Goal: Find specific page/section: Find specific page/section

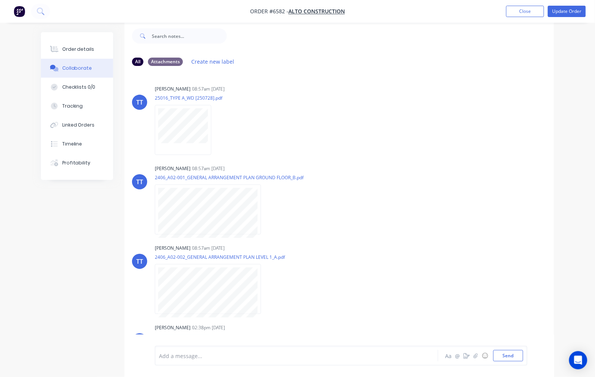
scroll to position [54, 0]
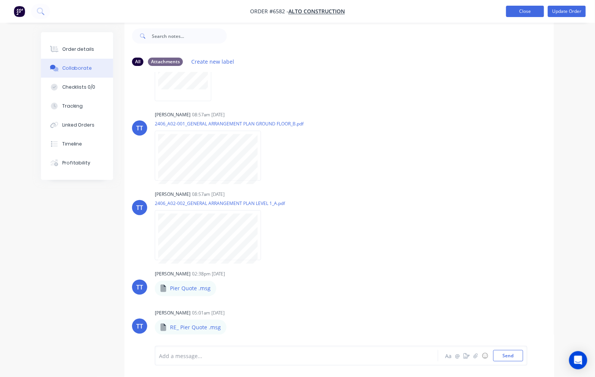
click at [541, 11] on button "Close" at bounding box center [525, 11] width 38 height 11
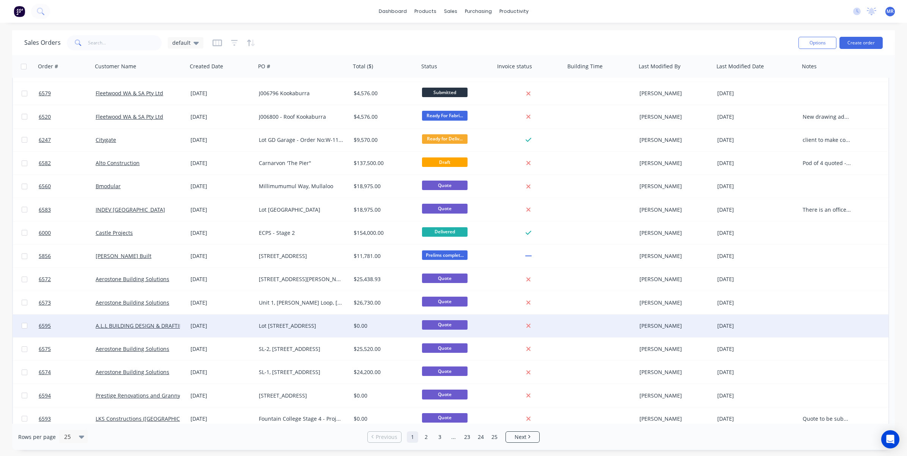
scroll to position [234, 0]
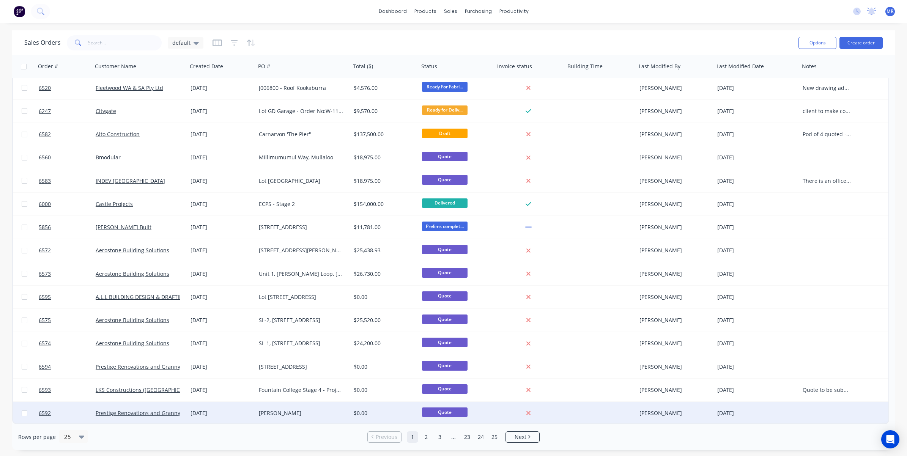
click at [594, 377] on div at bounding box center [827, 413] width 57 height 23
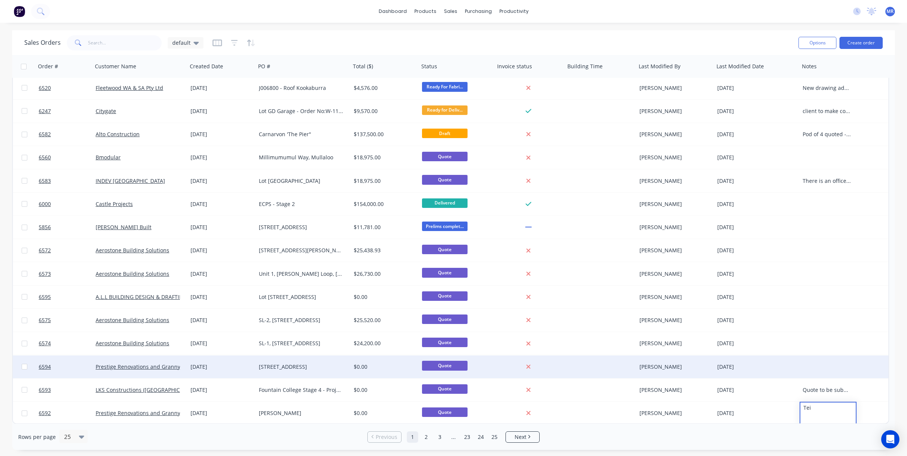
click at [594, 362] on div at bounding box center [827, 366] width 57 height 23
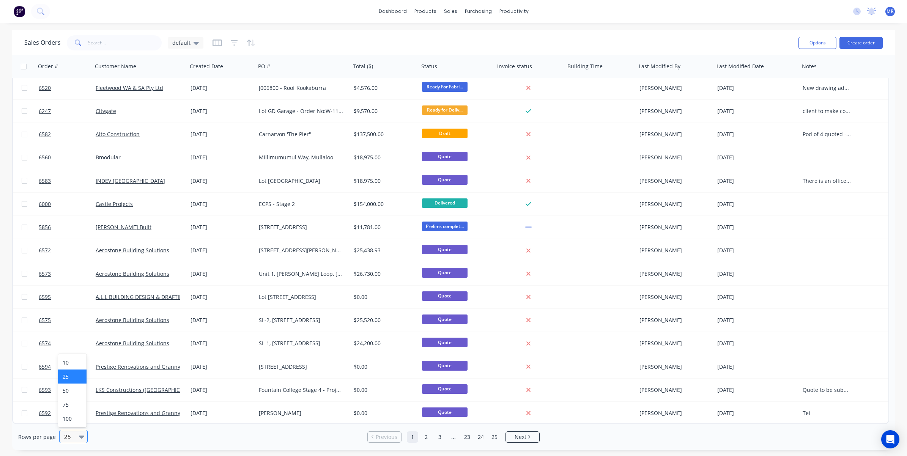
click at [79, 377] on icon at bounding box center [81, 437] width 5 height 3
click at [73, 377] on div "100" at bounding box center [72, 419] width 28 height 14
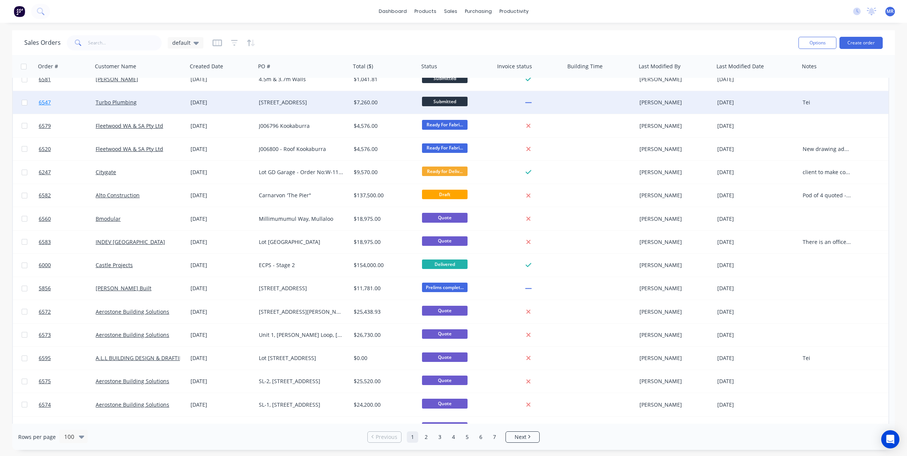
scroll to position [0, 0]
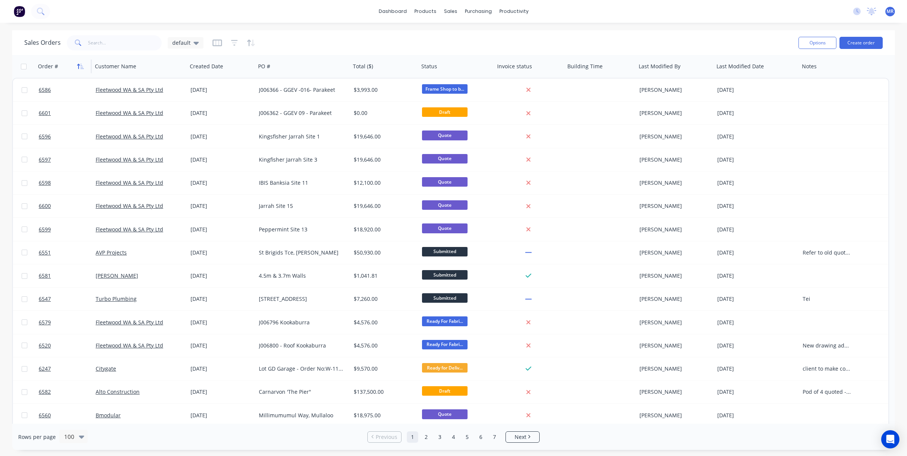
click at [78, 68] on icon "button" at bounding box center [80, 66] width 7 height 6
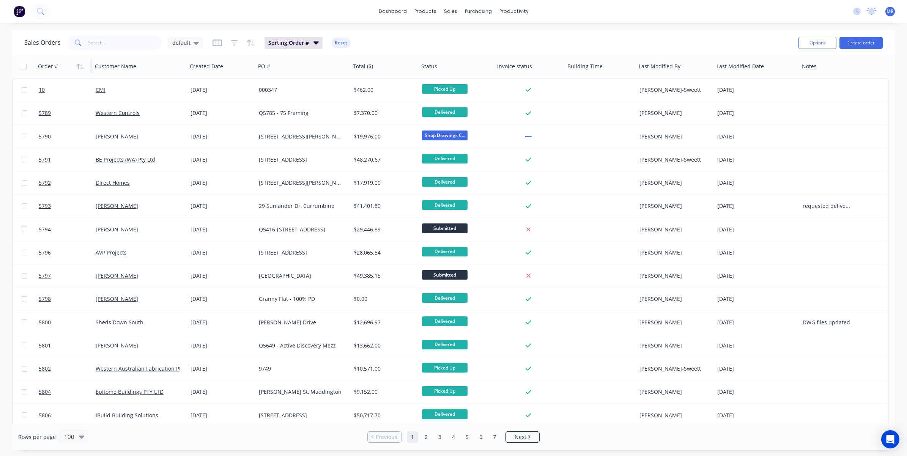
click at [80, 67] on icon "button" at bounding box center [80, 66] width 7 height 6
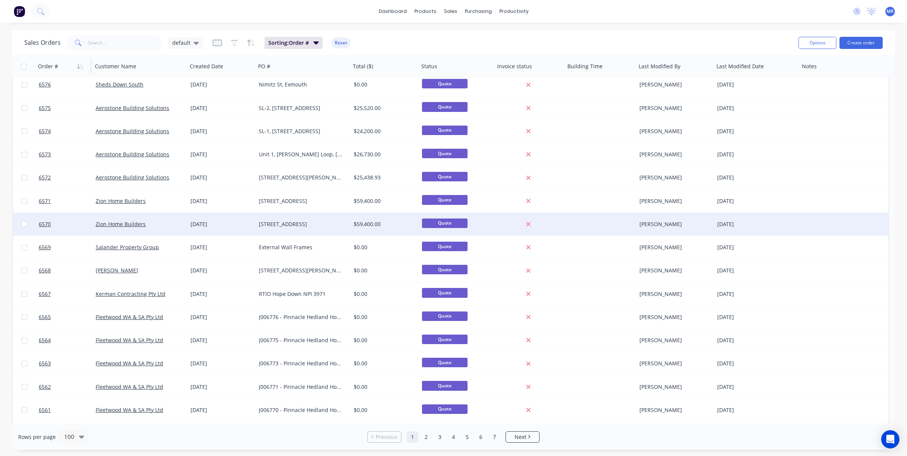
scroll to position [569, 0]
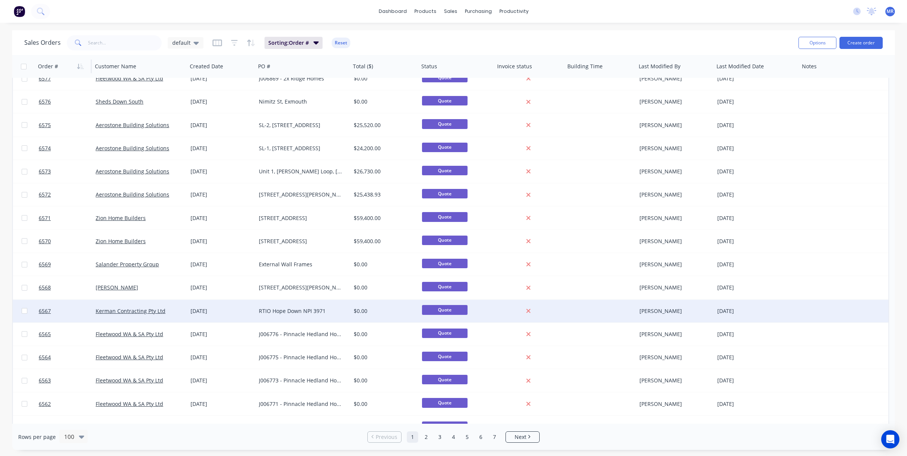
click at [594, 309] on div at bounding box center [827, 311] width 57 height 23
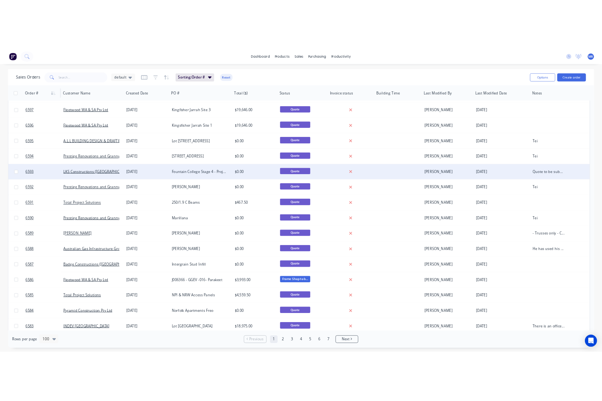
scroll to position [0, 0]
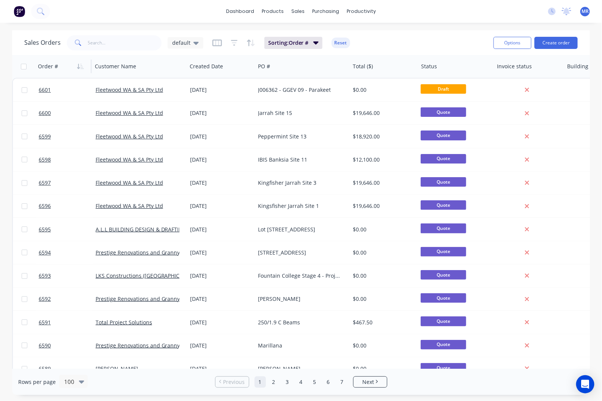
click at [9, 38] on div "Sales Orders default Sorting: Order # Reset Options Create order Order # Custom…" at bounding box center [301, 212] width 602 height 365
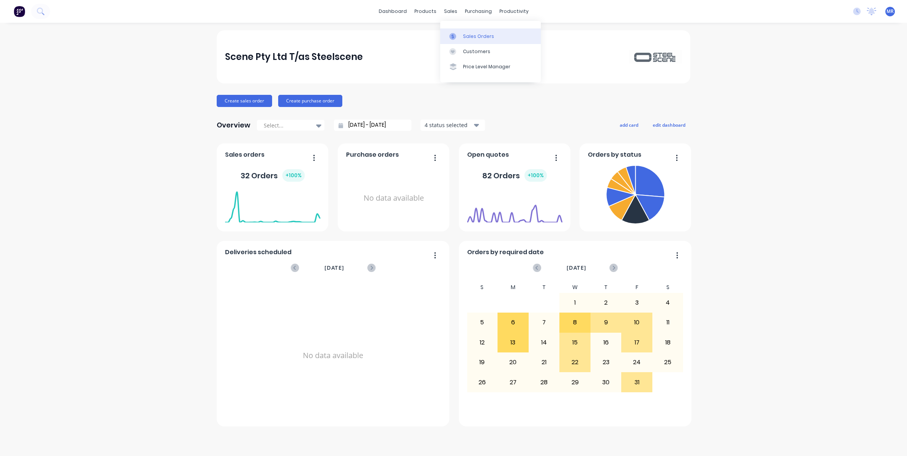
click at [470, 37] on div "Sales Orders" at bounding box center [478, 36] width 31 height 7
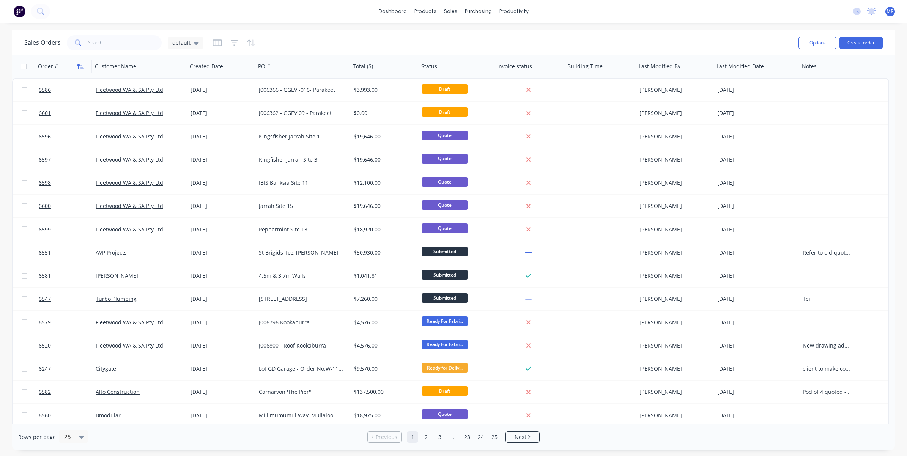
click at [79, 67] on icon "button" at bounding box center [78, 66] width 3 height 5
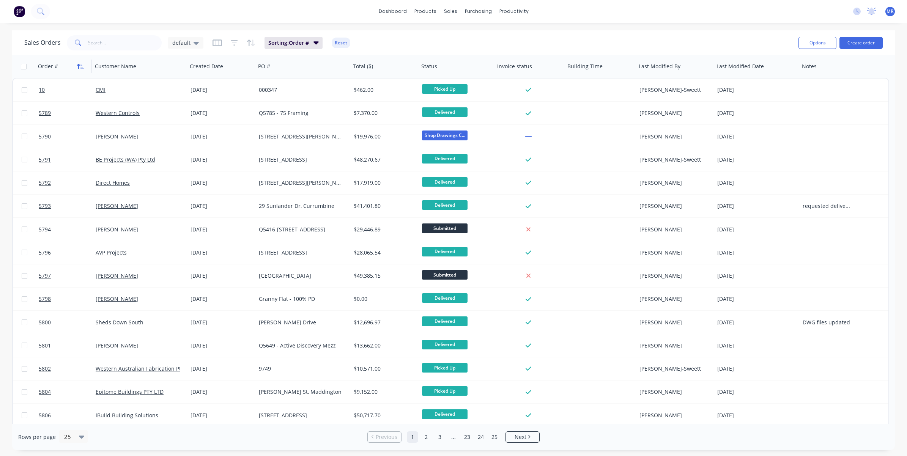
click at [80, 67] on icon "button" at bounding box center [80, 66] width 7 height 6
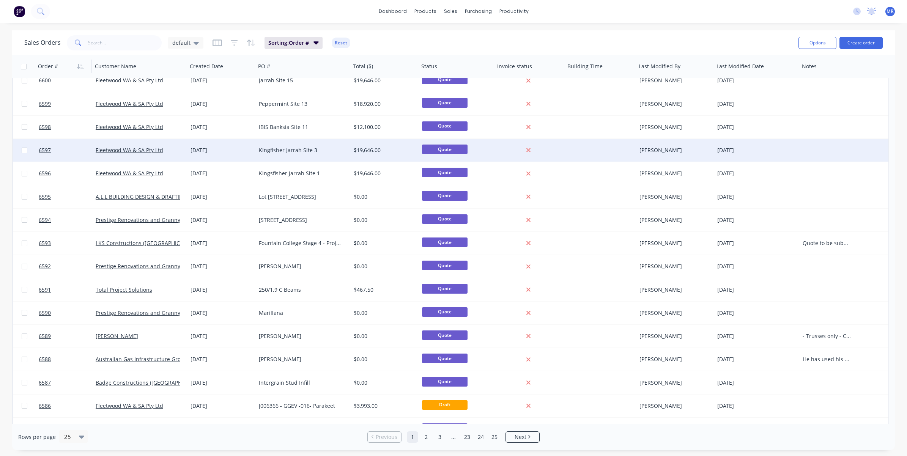
scroll to position [47, 0]
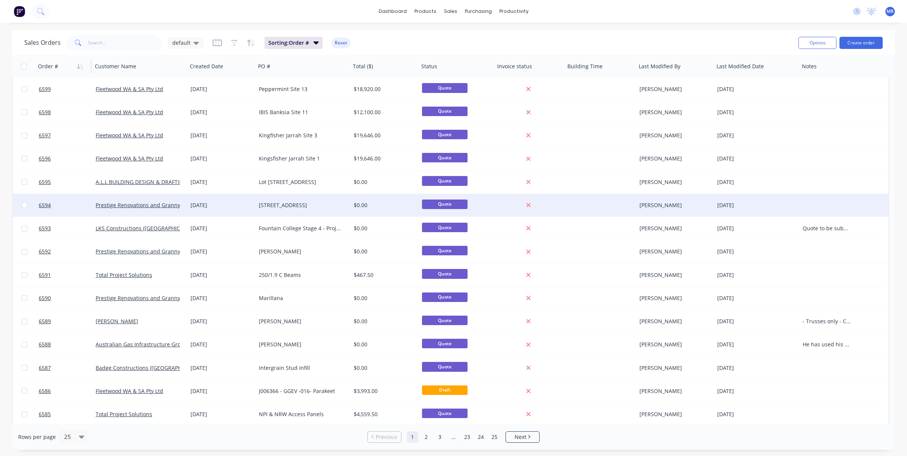
click at [602, 205] on div at bounding box center [827, 205] width 57 height 23
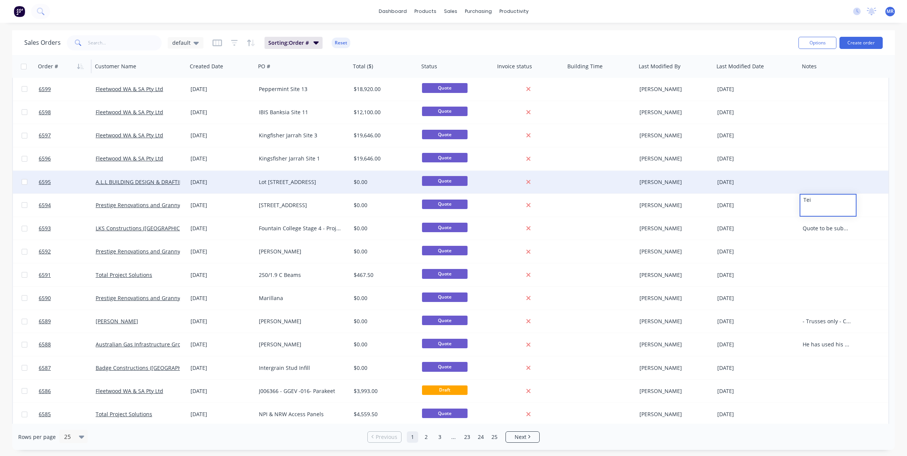
click at [602, 180] on div at bounding box center [827, 182] width 57 height 23
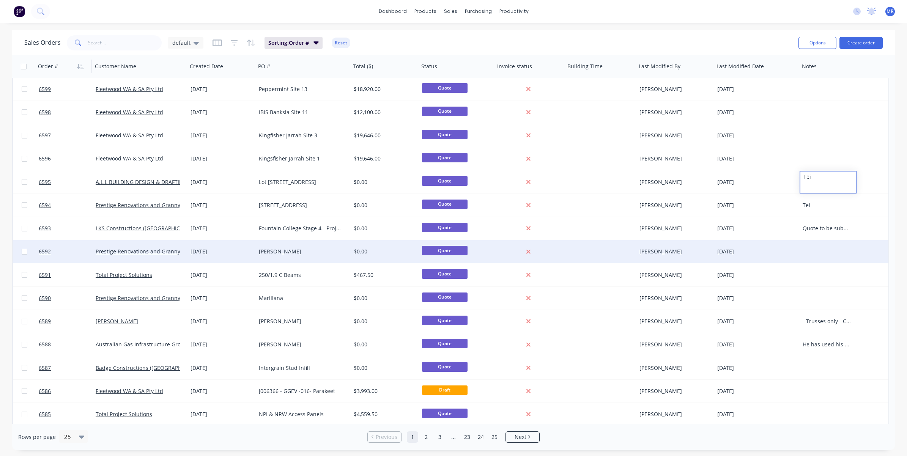
click at [602, 255] on div at bounding box center [827, 251] width 57 height 23
click at [602, 256] on div at bounding box center [827, 251] width 57 height 23
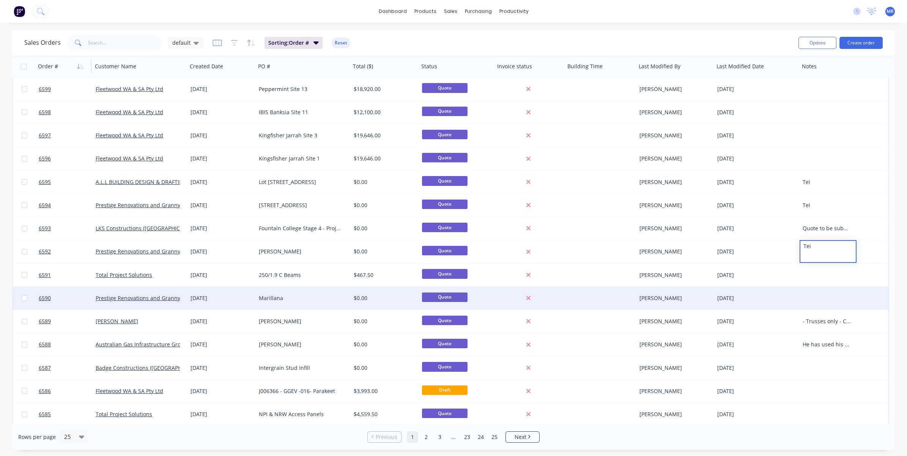
click at [602, 294] on div at bounding box center [827, 298] width 57 height 23
click at [602, 299] on div at bounding box center [827, 298] width 57 height 23
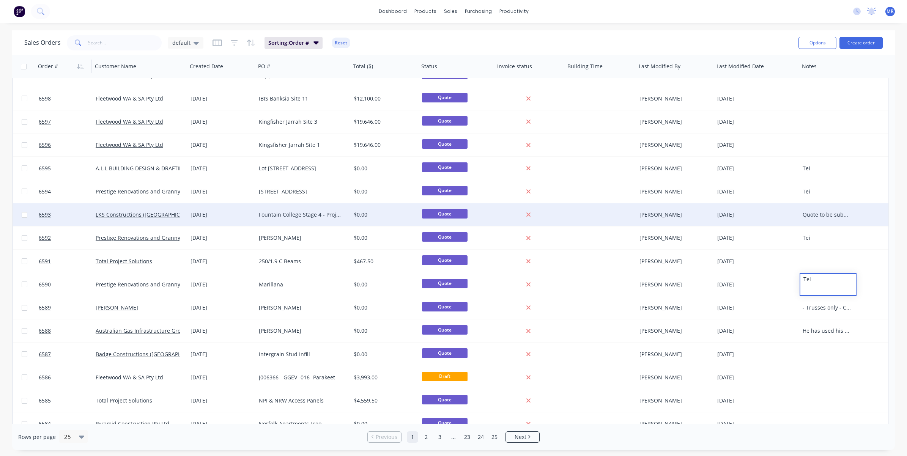
scroll to position [45, 0]
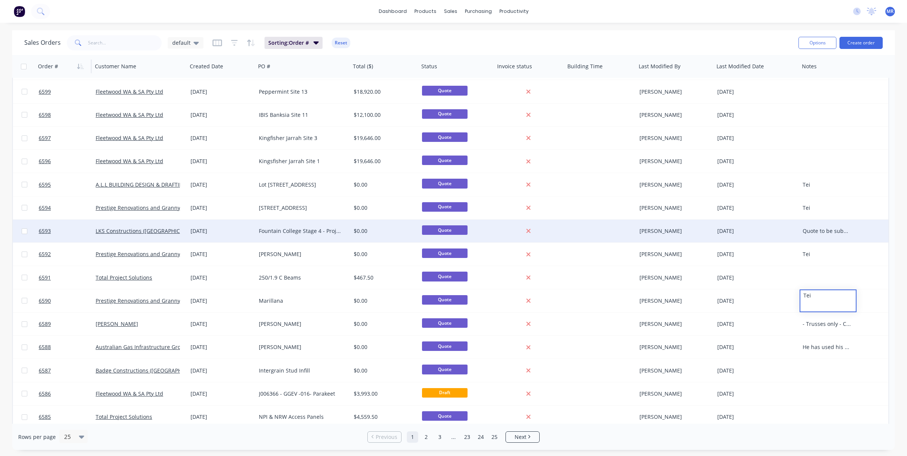
click at [602, 228] on div "Quote to be submitted through E1 Platform. See email thread for further informa…" at bounding box center [826, 231] width 48 height 8
click at [602, 230] on div "Quote to be submitted through E1 Platform. See email thread for further informa…" at bounding box center [826, 231] width 48 height 8
click at [602, 299] on div "Quote to be submitted through E1 Platform. See email thread for further informa…" at bounding box center [827, 267] width 55 height 94
click at [602, 226] on div "6593 LKS Constructions ([GEOGRAPHIC_DATA]) Pty Ltd [DATE] [GEOGRAPHIC_DATA] Sta…" at bounding box center [450, 231] width 875 height 23
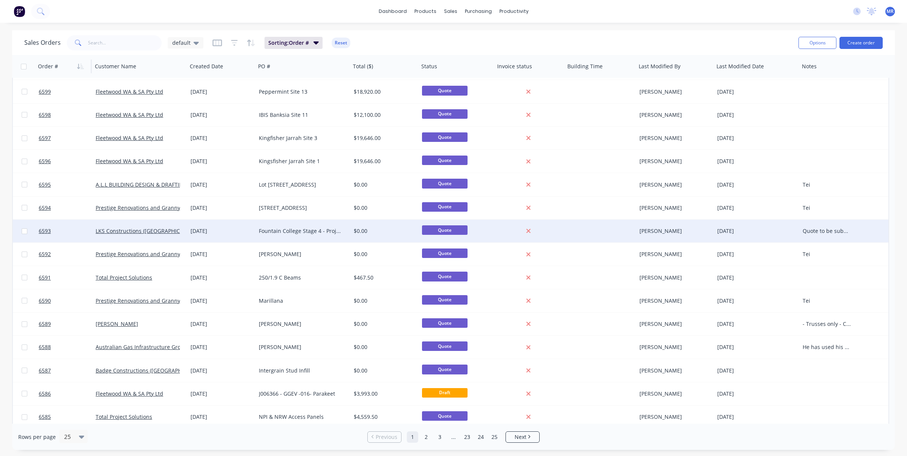
click at [602, 228] on div "6593 LKS Constructions ([GEOGRAPHIC_DATA]) Pty Ltd [DATE] [GEOGRAPHIC_DATA] Sta…" at bounding box center [450, 231] width 875 height 23
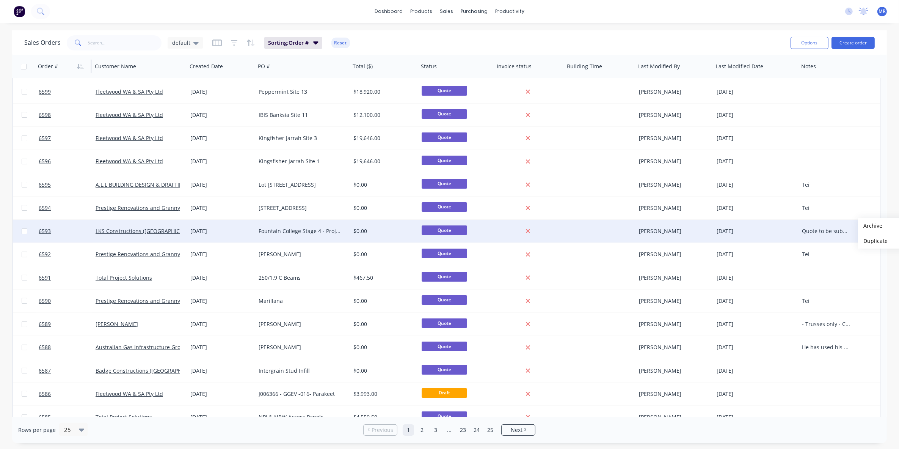
click at [602, 232] on div "Quote to be submitted through E1 Platform. See email thread for further informa…" at bounding box center [826, 231] width 48 height 8
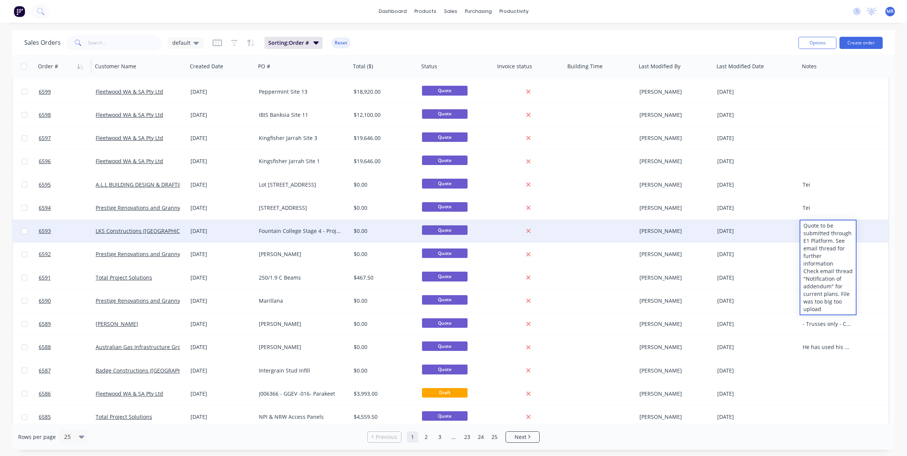
click at [602, 232] on div "6593 LKS Constructions ([GEOGRAPHIC_DATA]) Pty Ltd [DATE] [GEOGRAPHIC_DATA] Sta…" at bounding box center [450, 231] width 875 height 23
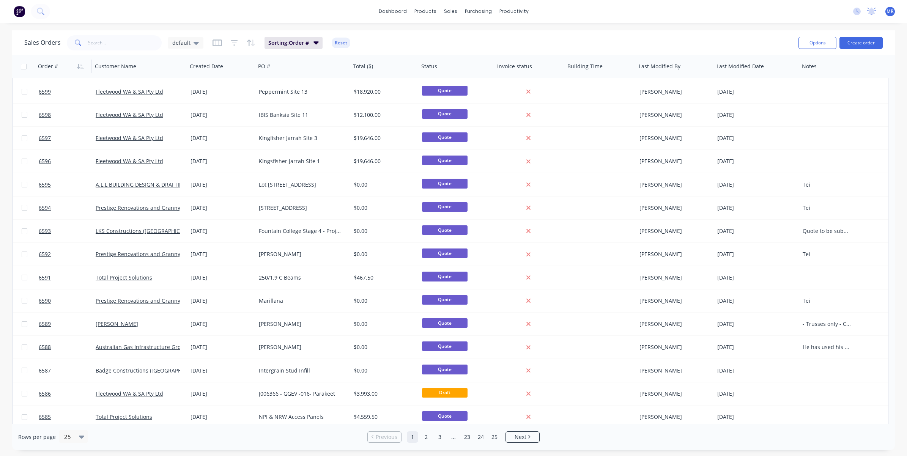
click at [602, 230] on div "Quote to be submitted through E1 Platform. See email thread for further informa…" at bounding box center [826, 231] width 48 height 8
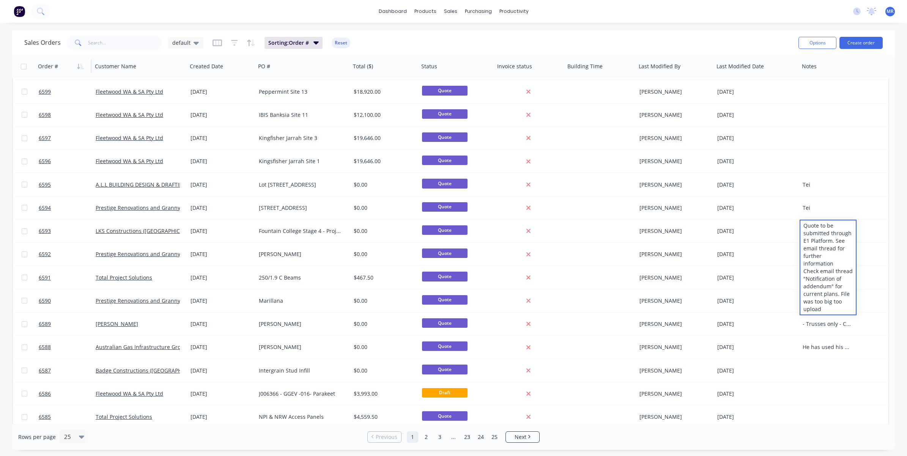
click at [602, 301] on div "Quote to be submitted through E1 Platform. See email thread for further informa…" at bounding box center [827, 267] width 55 height 94
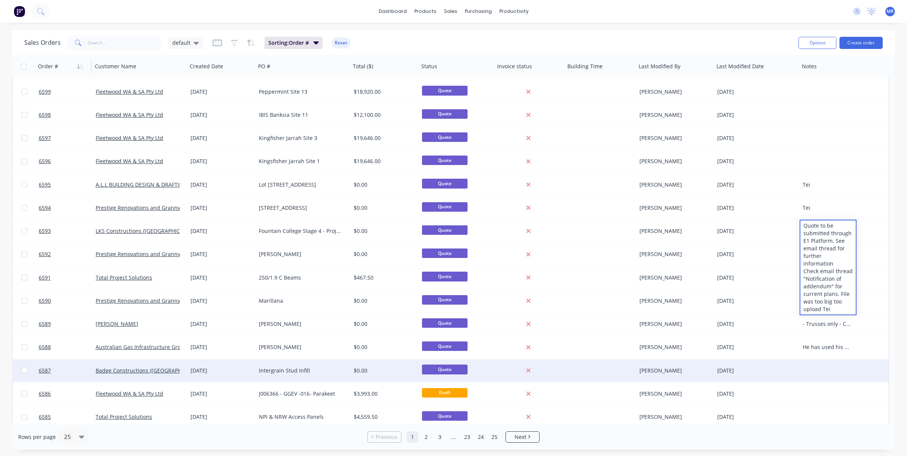
click at [602, 359] on div at bounding box center [827, 370] width 57 height 23
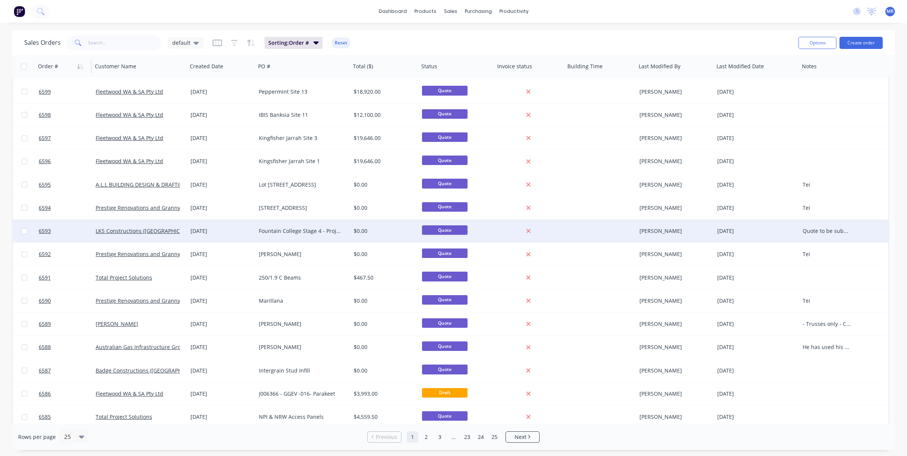
click at [602, 231] on div "Quote to be submitted through E1 Platform. See email thread for further informa…" at bounding box center [826, 231] width 48 height 8
click at [602, 300] on div "Quote to be submitted through E1 Platform. See email thread for further informa…" at bounding box center [827, 267] width 55 height 94
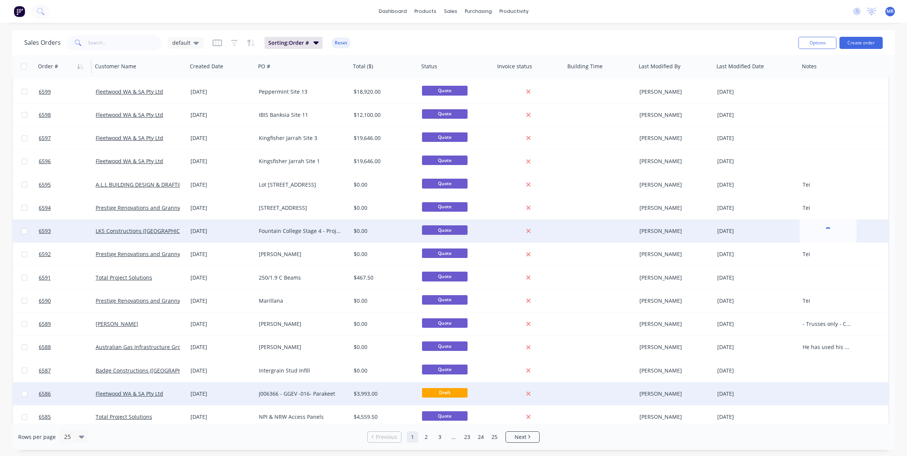
click at [602, 377] on div at bounding box center [827, 393] width 57 height 23
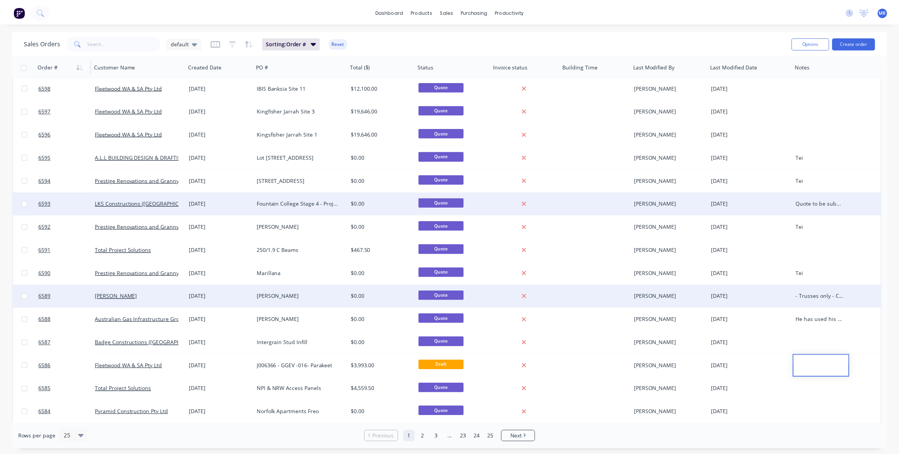
scroll to position [187, 0]
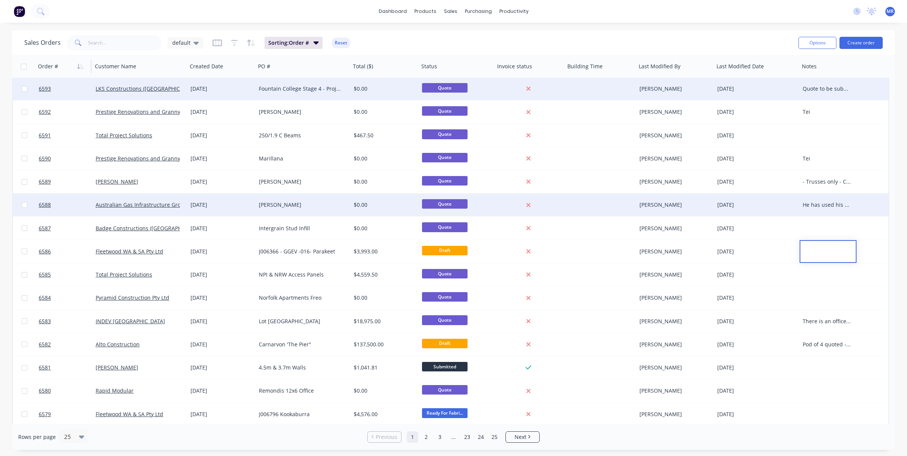
click at [602, 202] on div "He has used his work email, but the job is for him personally" at bounding box center [826, 205] width 48 height 8
click at [283, 204] on div "[PERSON_NAME]" at bounding box center [301, 205] width 84 height 8
